Goal: Transaction & Acquisition: Purchase product/service

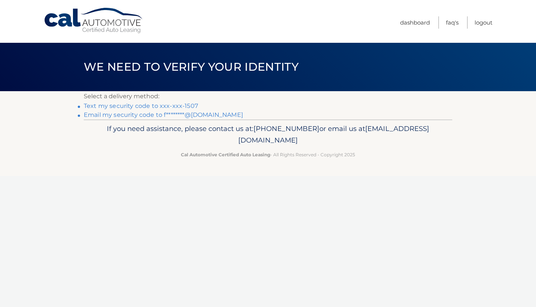
click at [179, 104] on link "Text my security code to xxx-xxx-1507" at bounding box center [141, 105] width 114 height 7
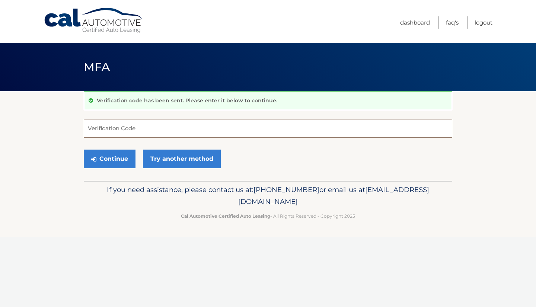
click at [166, 128] on input "Verification Code" at bounding box center [268, 128] width 368 height 19
type input "608403"
click at [116, 161] on button "Continue" at bounding box center [110, 159] width 52 height 19
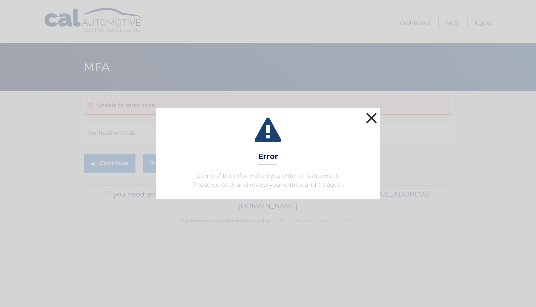
click at [371, 115] on button "×" at bounding box center [371, 118] width 15 height 15
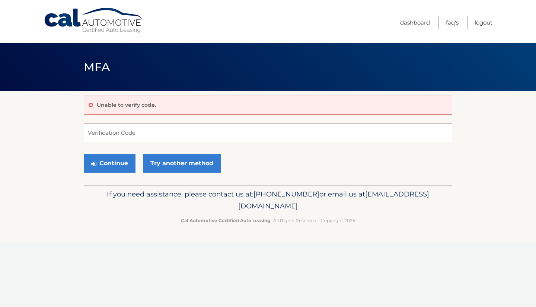
click at [140, 129] on input "Verification Code" at bounding box center [268, 133] width 368 height 19
type input "608403"
click at [118, 166] on button "Continue" at bounding box center [110, 163] width 52 height 19
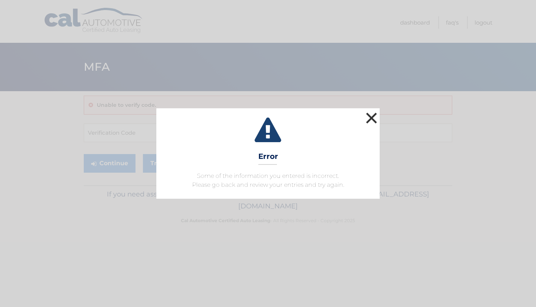
click at [374, 120] on button "×" at bounding box center [371, 118] width 15 height 15
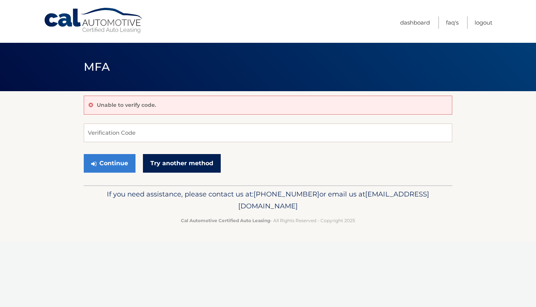
click at [203, 162] on link "Try another method" at bounding box center [182, 163] width 78 height 19
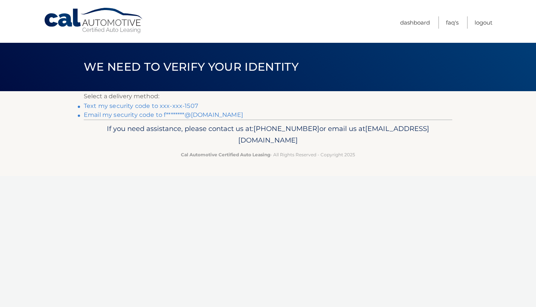
click at [141, 115] on link "Email my security code to f********@gmail.com" at bounding box center [163, 114] width 159 height 7
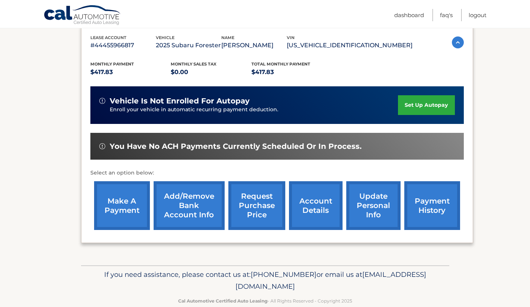
scroll to position [144, 0]
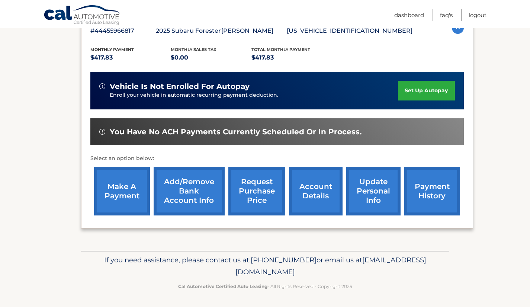
click at [314, 189] on link "account details" at bounding box center [316, 191] width 54 height 49
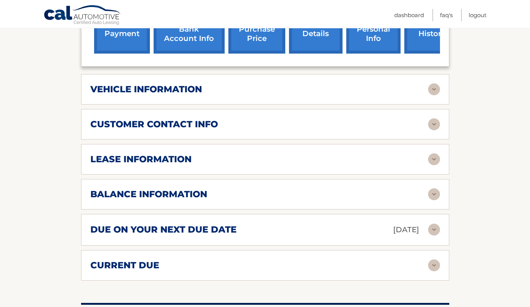
scroll to position [335, 0]
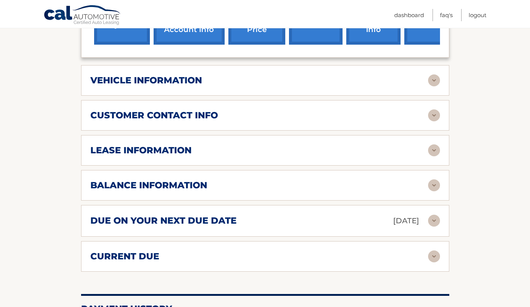
click at [432, 215] on img at bounding box center [434, 221] width 12 height 12
click at [433, 215] on img at bounding box center [434, 221] width 12 height 12
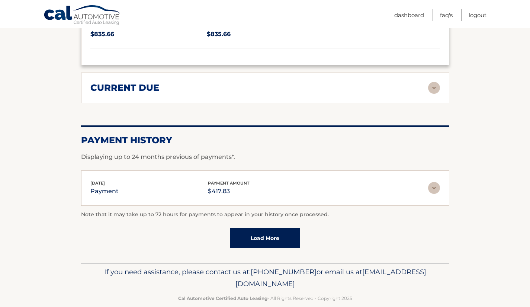
scroll to position [577, 0]
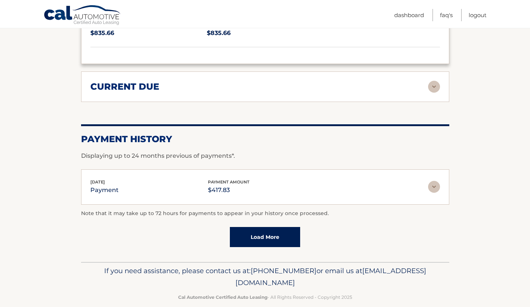
click at [282, 227] on link "Load More" at bounding box center [265, 237] width 70 height 20
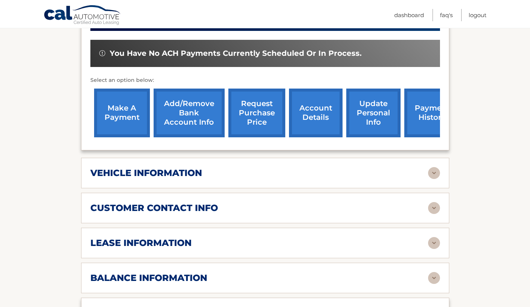
scroll to position [205, 0]
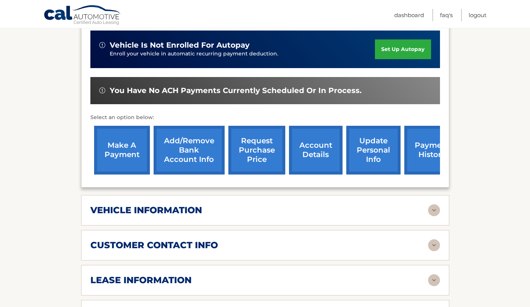
click at [322, 138] on link "account details" at bounding box center [316, 150] width 54 height 49
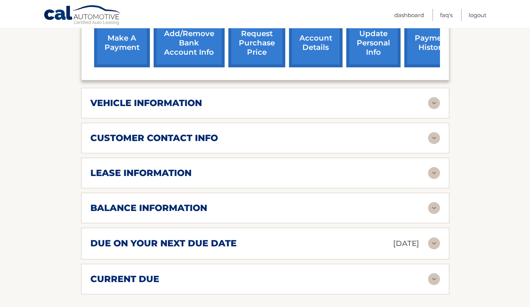
scroll to position [372, 0]
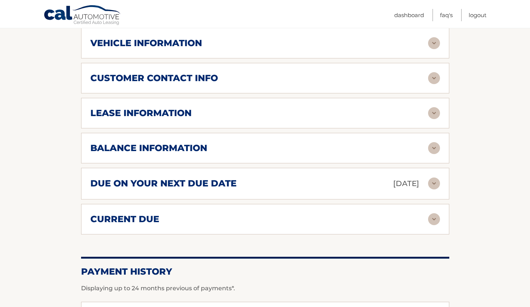
click at [433, 142] on img at bounding box center [434, 148] width 12 height 12
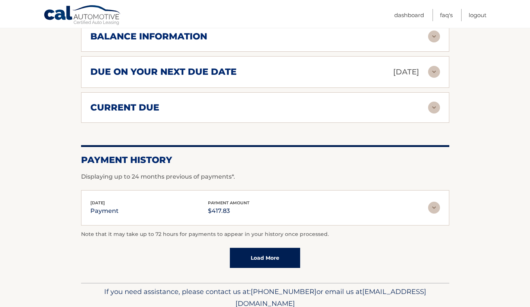
scroll to position [505, 0]
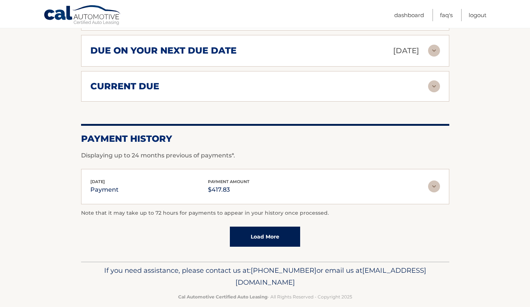
click at [265, 227] on link "Load More" at bounding box center [265, 237] width 70 height 20
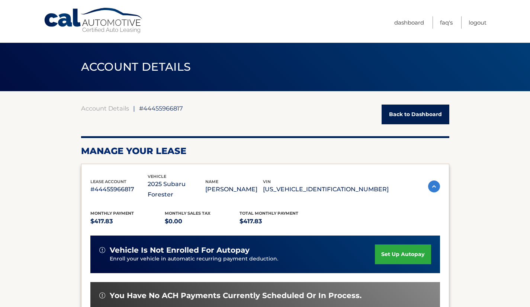
scroll to position [74, 0]
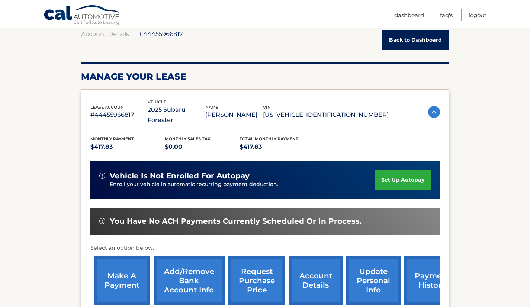
click at [402, 170] on link "set up autopay" at bounding box center [403, 180] width 56 height 20
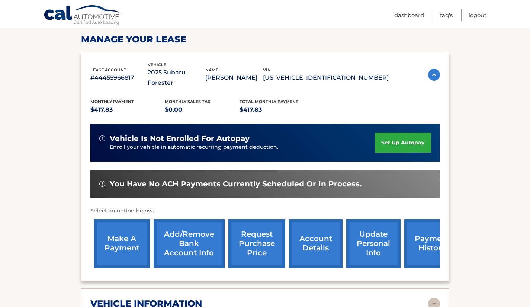
scroll to position [186, 0]
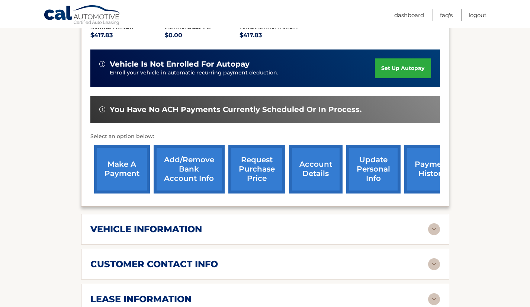
click at [130, 153] on link "make a payment" at bounding box center [122, 169] width 56 height 49
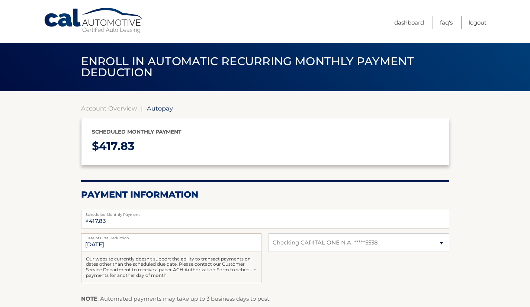
select select "OWRkMWI4NmMtNTIzZS00YzE2LThiZjgtZGFjMmJkNDI2MGI3"
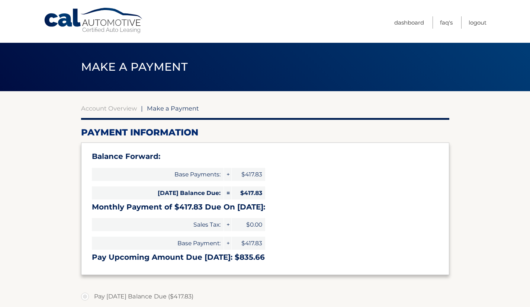
select select "OWRkMWI4NmMtNTIzZS00YzE2LThiZjgtZGFjMmJkNDI2MGI3"
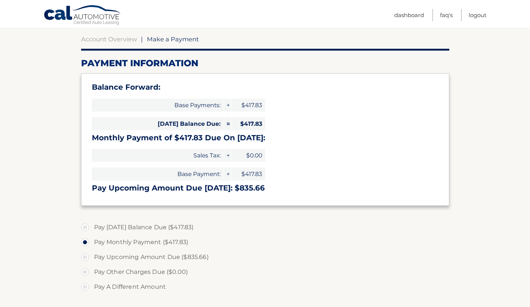
scroll to position [74, 0]
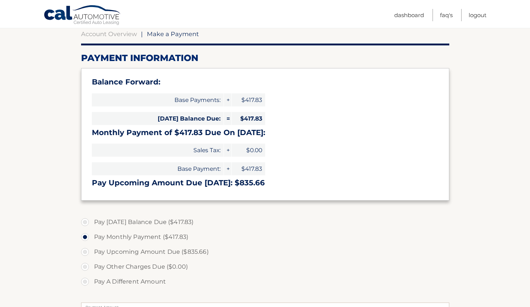
click at [86, 224] on label "Pay [DATE] Balance Due ($417.83)" at bounding box center [265, 222] width 368 height 15
click at [86, 224] on input "Pay Today's Balance Due ($417.83)" at bounding box center [87, 221] width 7 height 12
radio input "true"
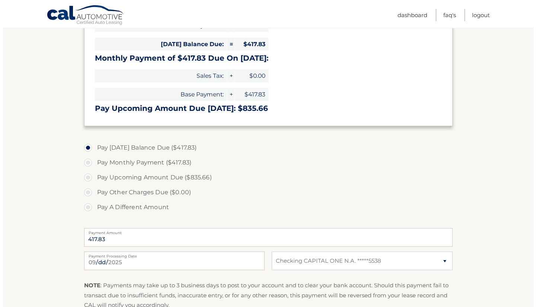
scroll to position [256, 0]
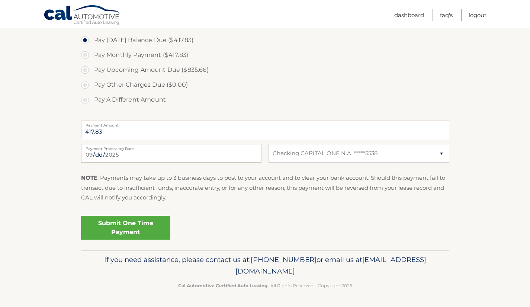
click at [157, 223] on link "Submit One Time Payment" at bounding box center [125, 228] width 89 height 24
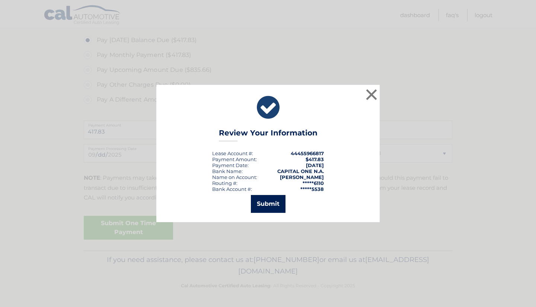
click at [272, 205] on button "Submit" at bounding box center [268, 204] width 35 height 18
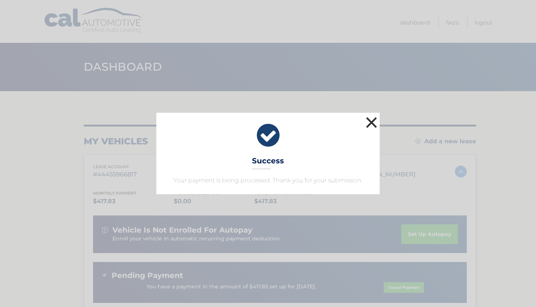
click at [376, 125] on button "×" at bounding box center [371, 122] width 15 height 15
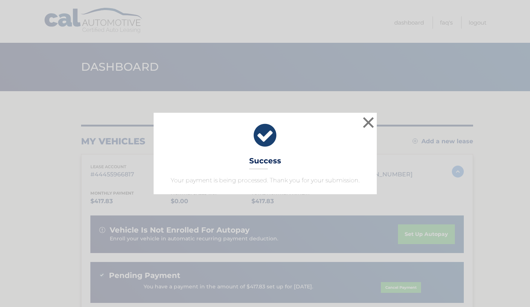
drag, startPoint x: 376, startPoint y: 125, endPoint x: 386, endPoint y: 130, distance: 11.2
click at [376, 125] on div at bounding box center [277, 126] width 392 height 2
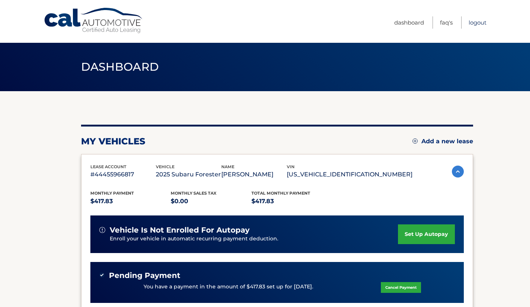
click at [486, 22] on link "Logout" at bounding box center [478, 22] width 18 height 12
